Goal: Task Accomplishment & Management: Complete application form

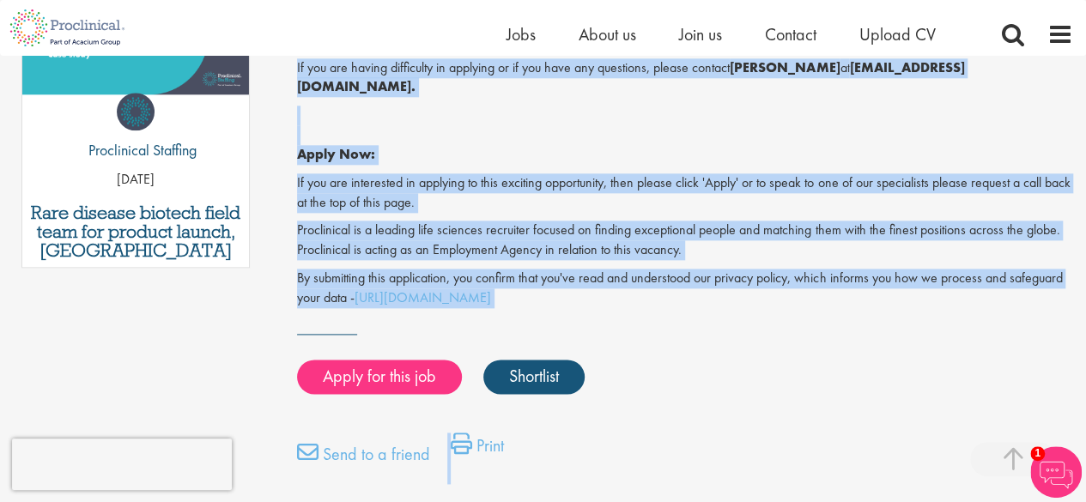
scroll to position [987, 0]
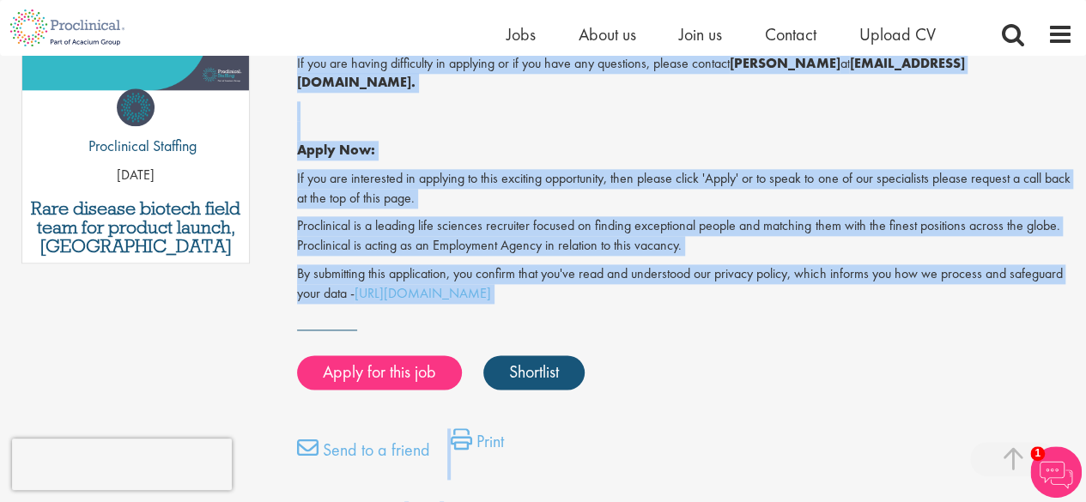
drag, startPoint x: 292, startPoint y: 140, endPoint x: 718, endPoint y: 272, distance: 445.9
copy div "Scientific Communications Manager - Oncology Salary: Highly Competitive Job typ…"
click at [598, 123] on p "Apply Now:" at bounding box center [685, 130] width 776 height 59
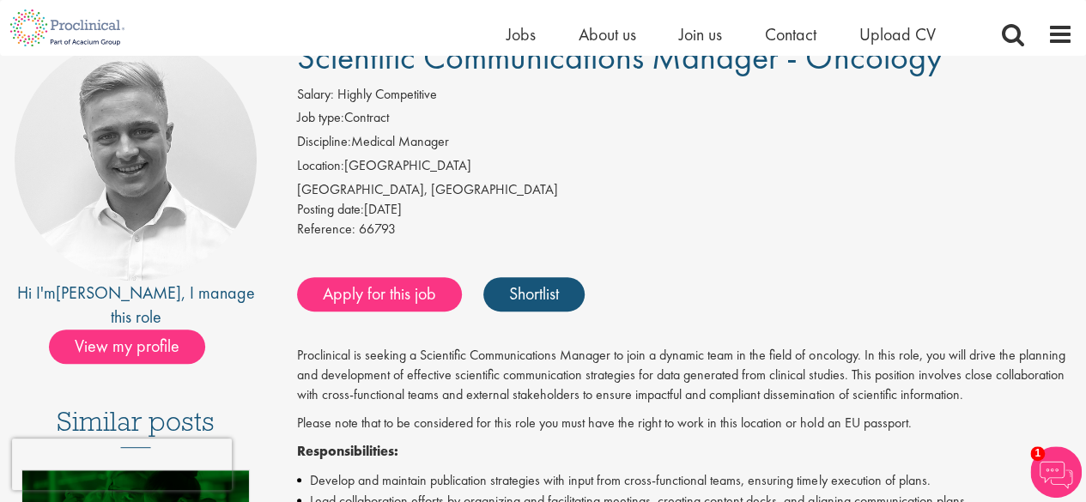
scroll to position [155, 0]
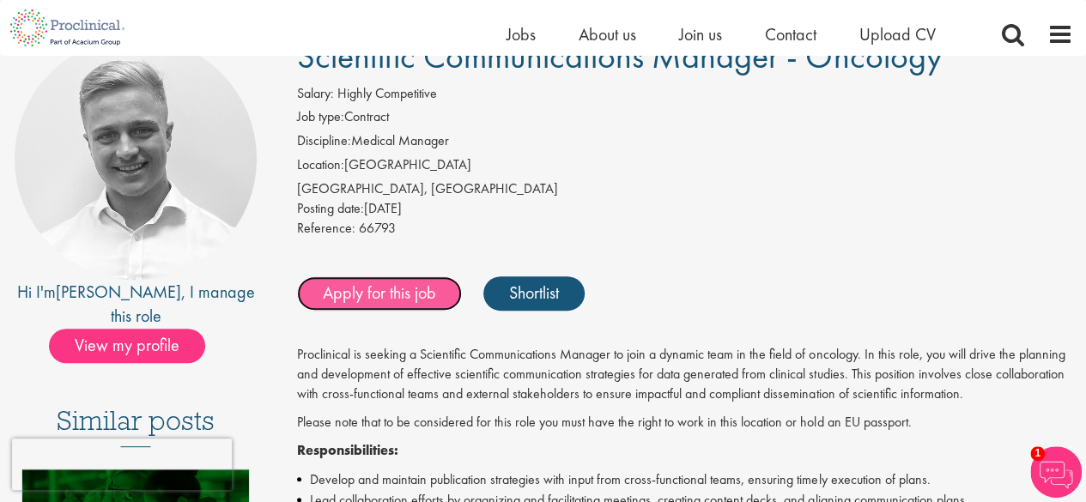
click at [404, 289] on link "Apply for this job" at bounding box center [379, 293] width 165 height 34
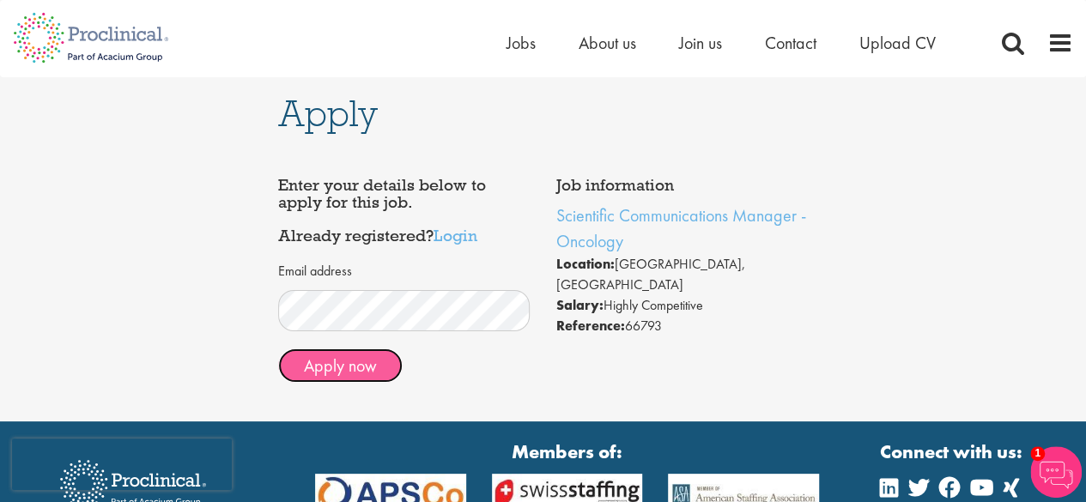
click at [367, 364] on button "Apply now" at bounding box center [340, 366] width 125 height 34
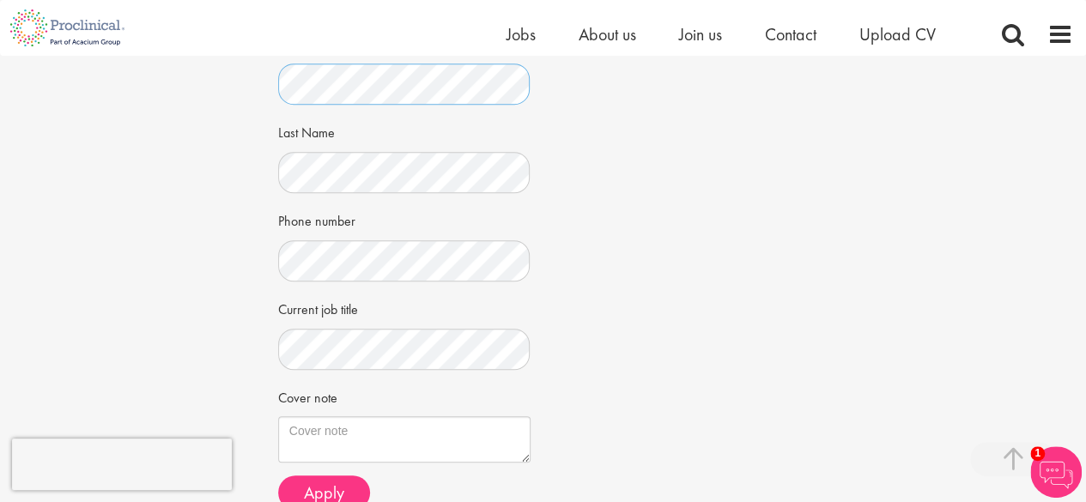
scroll to position [350, 0]
click at [216, 297] on div "Apply Job information Scientific Communications Manager - Oncology Location: [G…" at bounding box center [543, 125] width 1112 height 841
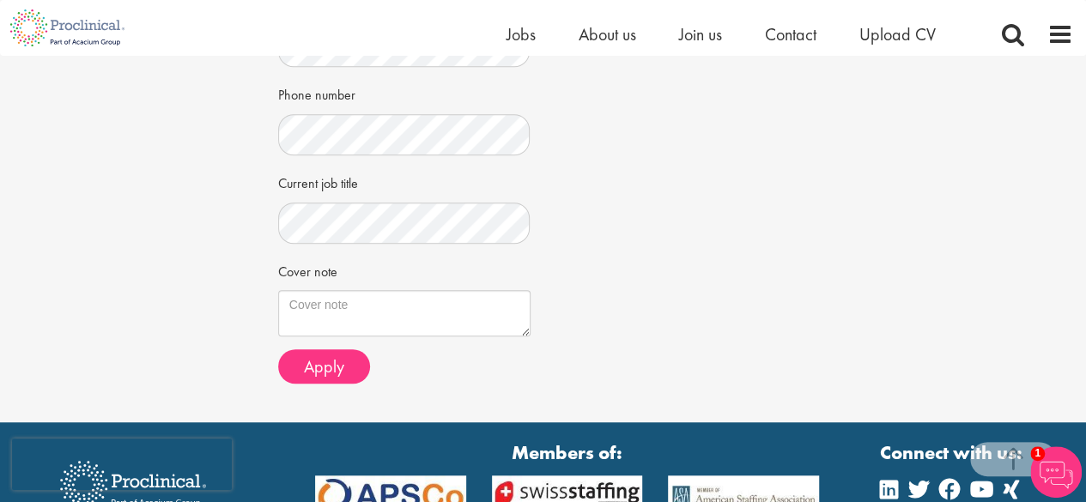
scroll to position [476, 0]
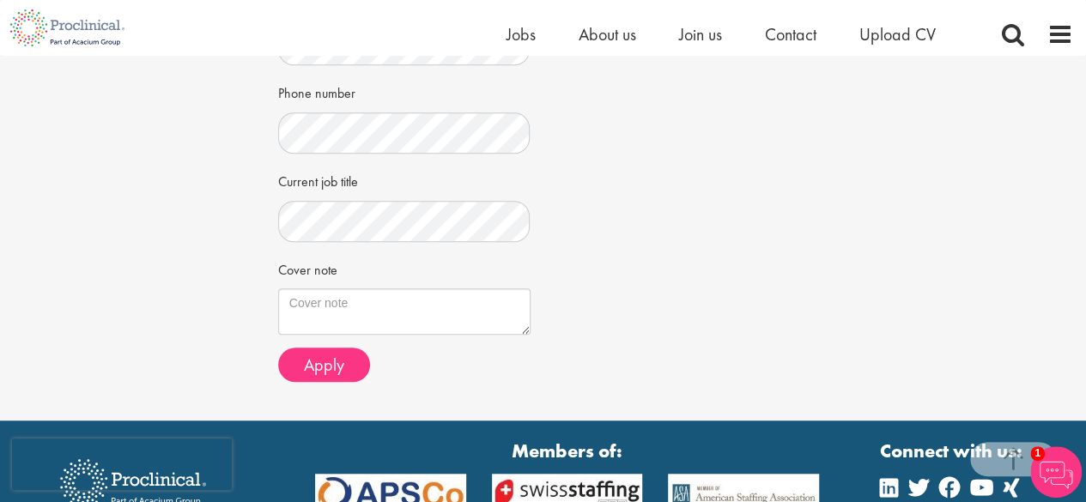
click at [122, 291] on div "Apply Job information Scientific Communications Manager - Oncology Location: [G…" at bounding box center [543, 0] width 1112 height 841
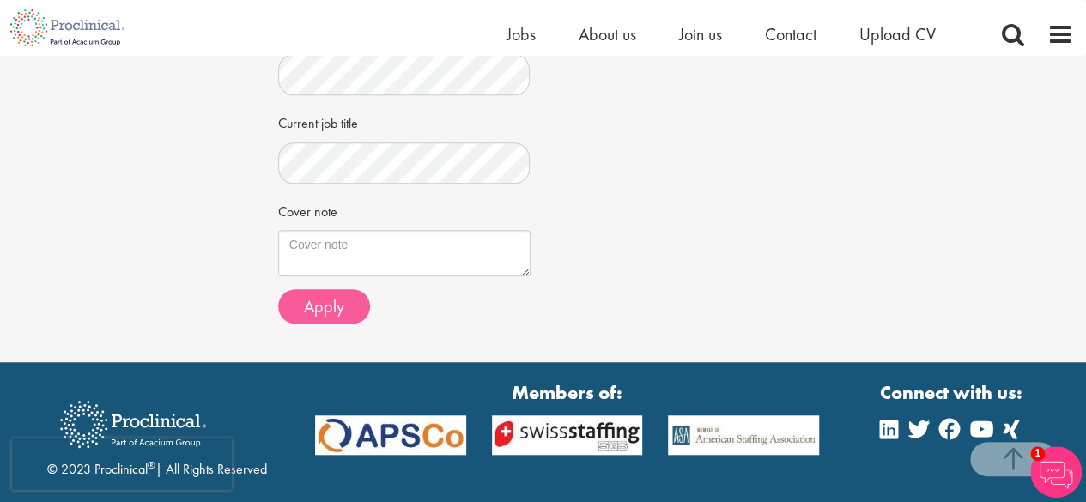
scroll to position [535, 0]
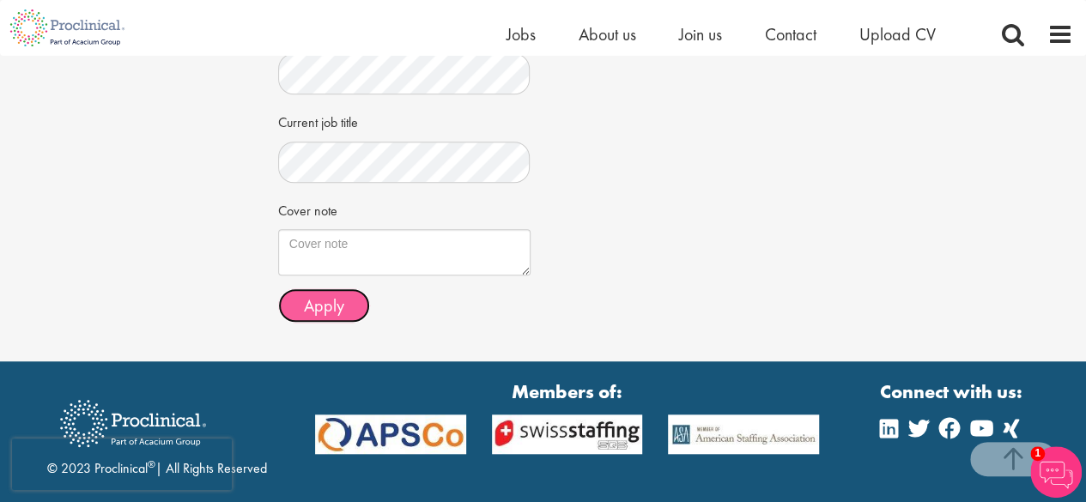
click at [322, 307] on span "Apply" at bounding box center [324, 306] width 40 height 22
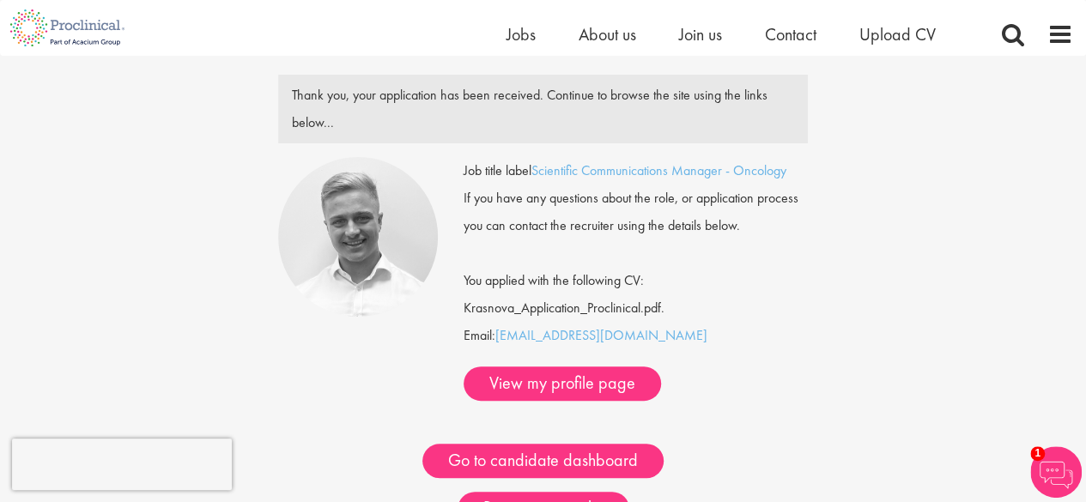
scroll to position [68, 0]
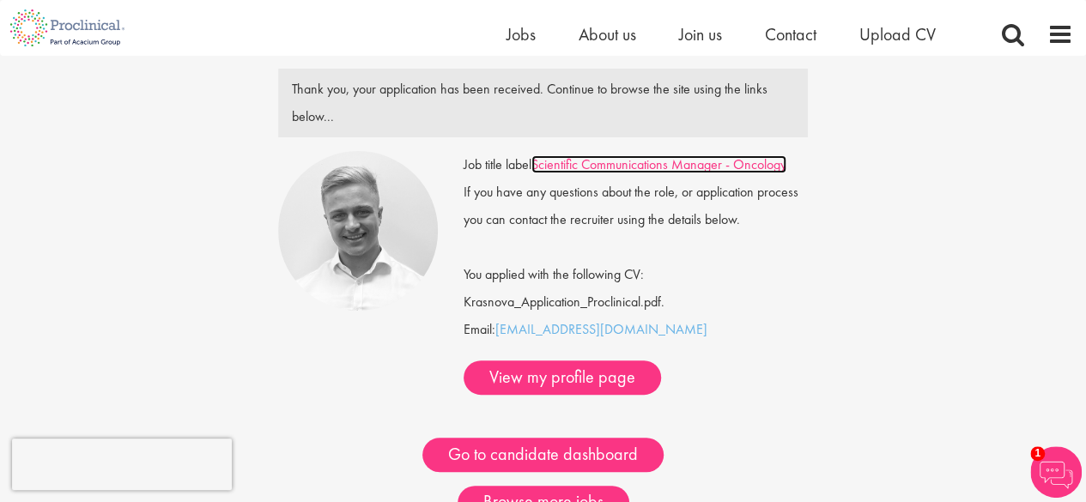
click at [624, 170] on link "Scientific Communications Manager - Oncology" at bounding box center [658, 164] width 255 height 18
